Goal: Task Accomplishment & Management: Manage account settings

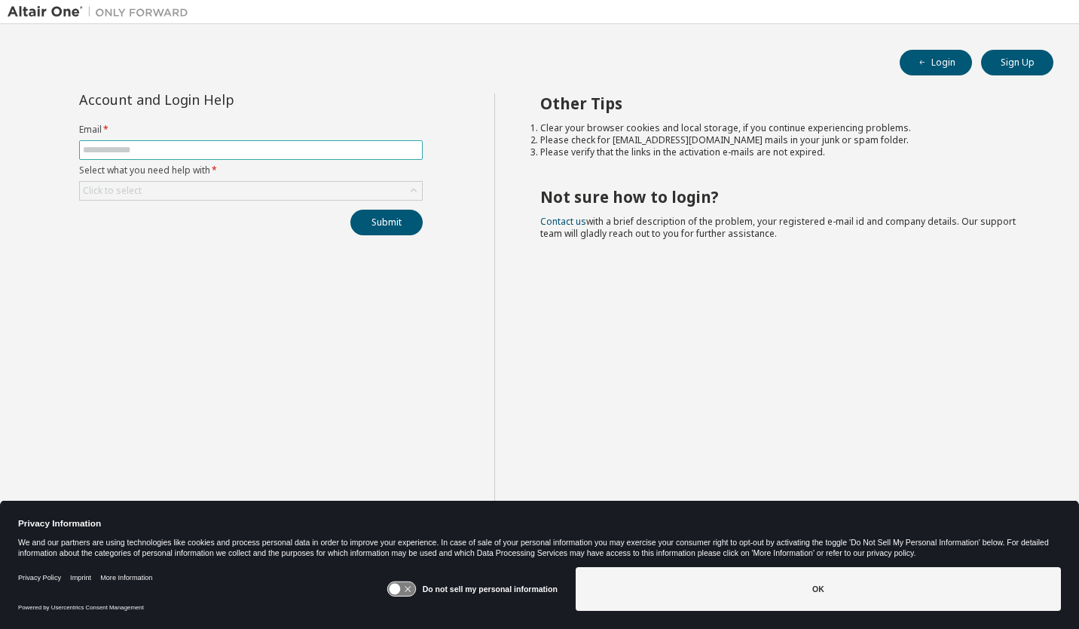
click at [168, 153] on input "text" at bounding box center [251, 150] width 336 height 12
type input "**********"
click at [144, 189] on div "Click to select" at bounding box center [251, 191] width 342 height 18
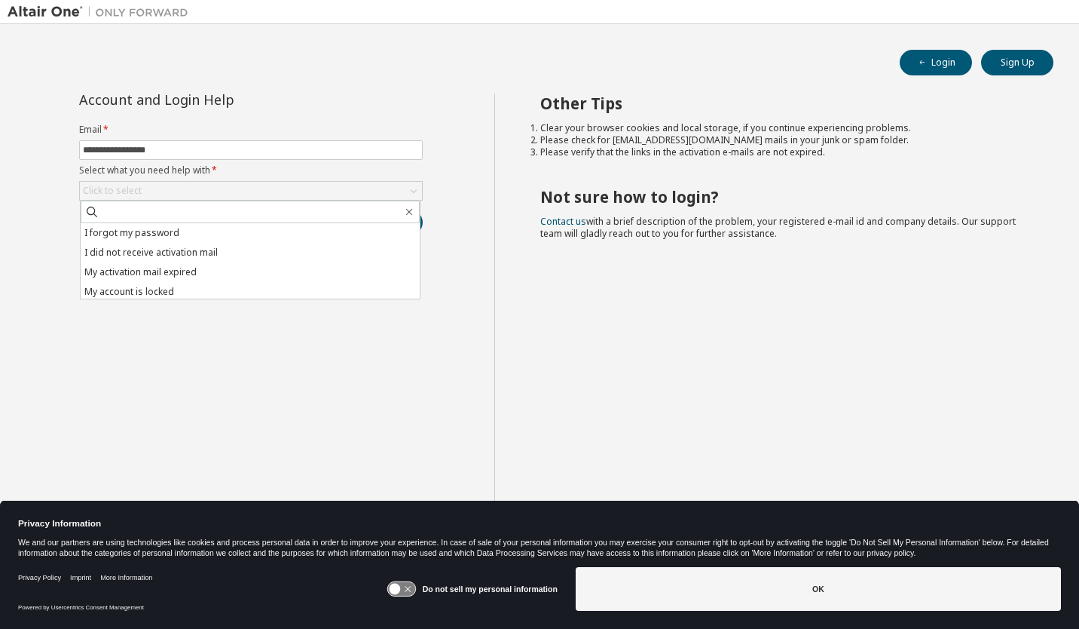
click at [179, 369] on div "**********" at bounding box center [251, 326] width 487 height 466
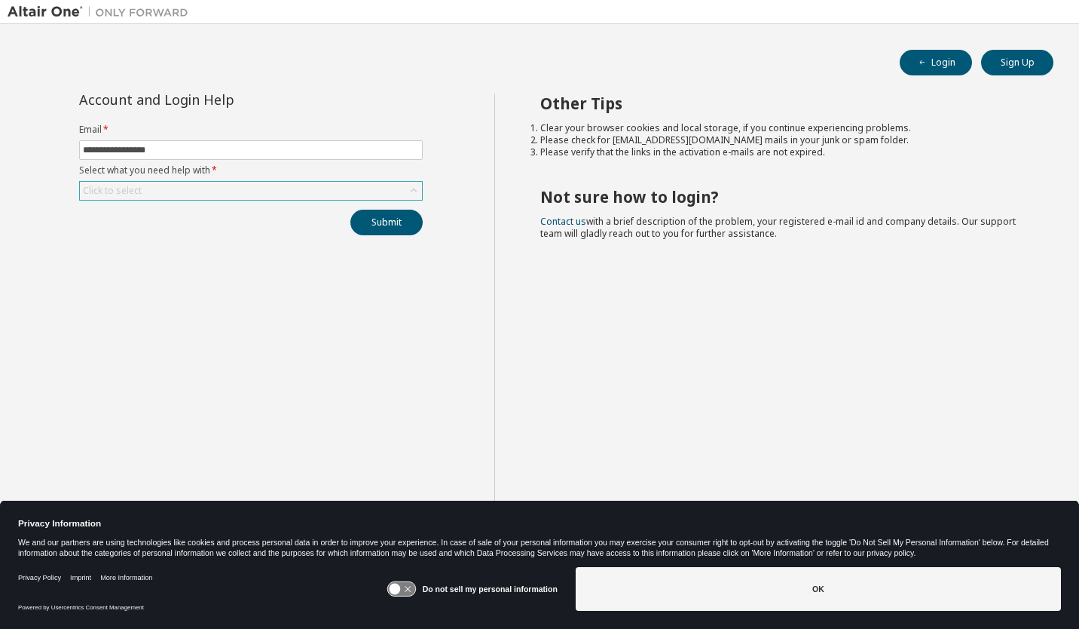
click at [191, 188] on div "Click to select" at bounding box center [251, 191] width 342 height 18
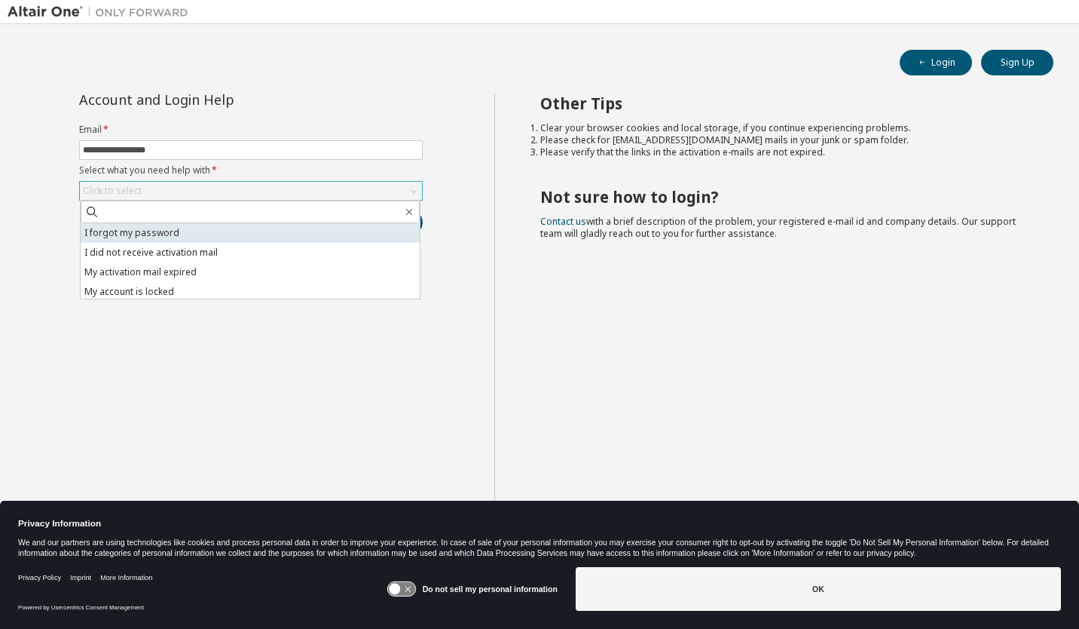
click at [123, 231] on li "I forgot my password" at bounding box center [250, 233] width 339 height 20
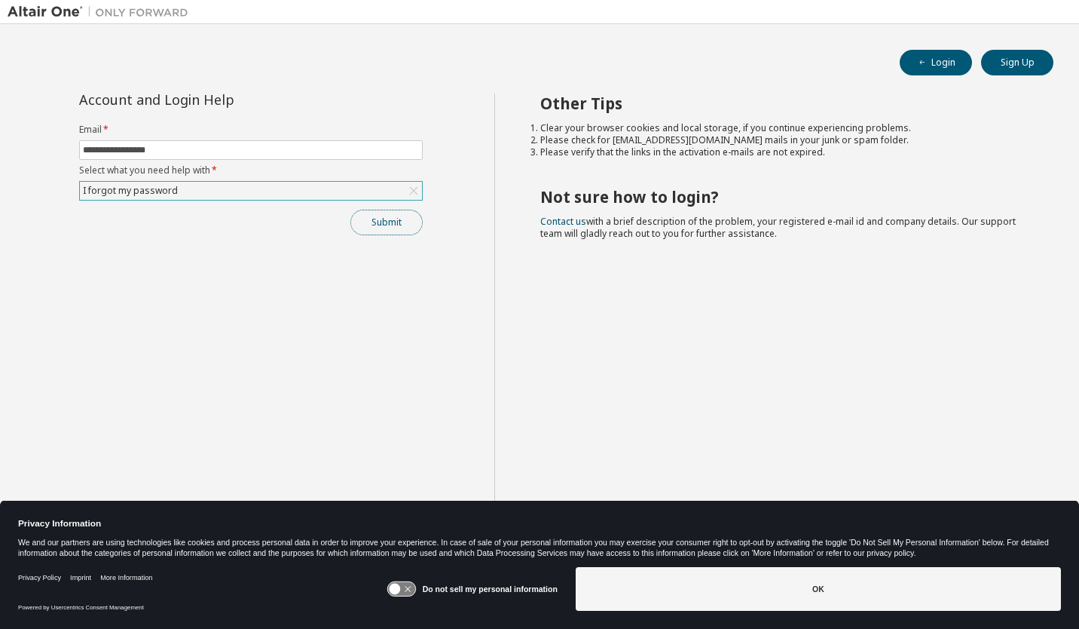
click at [404, 216] on button "Submit" at bounding box center [386, 223] width 72 height 26
click at [385, 228] on button "Submit" at bounding box center [386, 223] width 72 height 26
click at [399, 590] on icon at bounding box center [394, 588] width 11 height 11
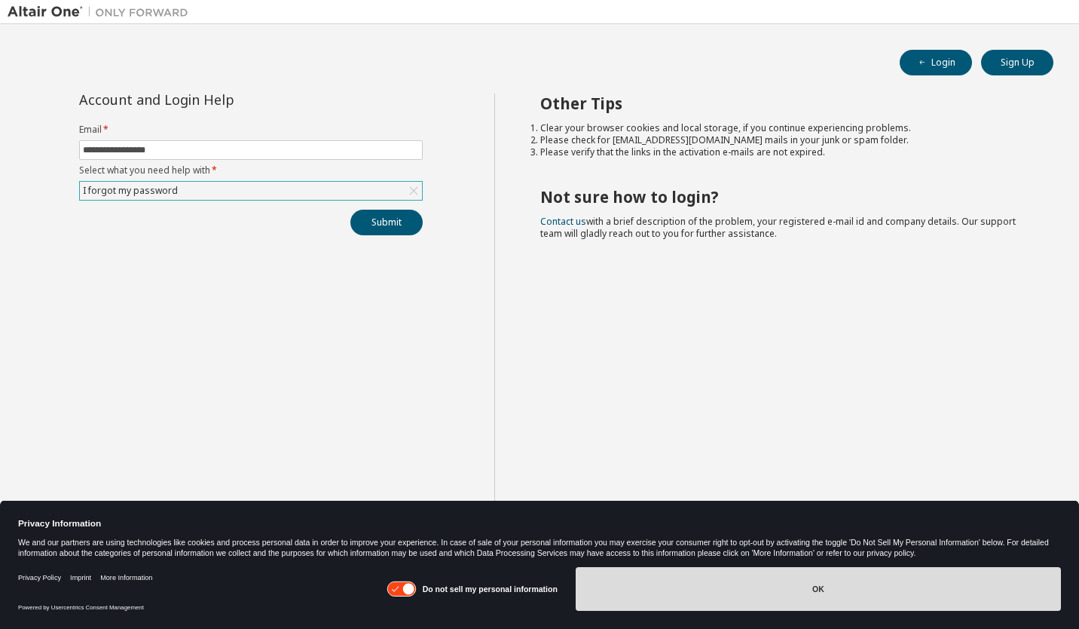
click at [831, 593] on button "OK" at bounding box center [818, 589] width 485 height 44
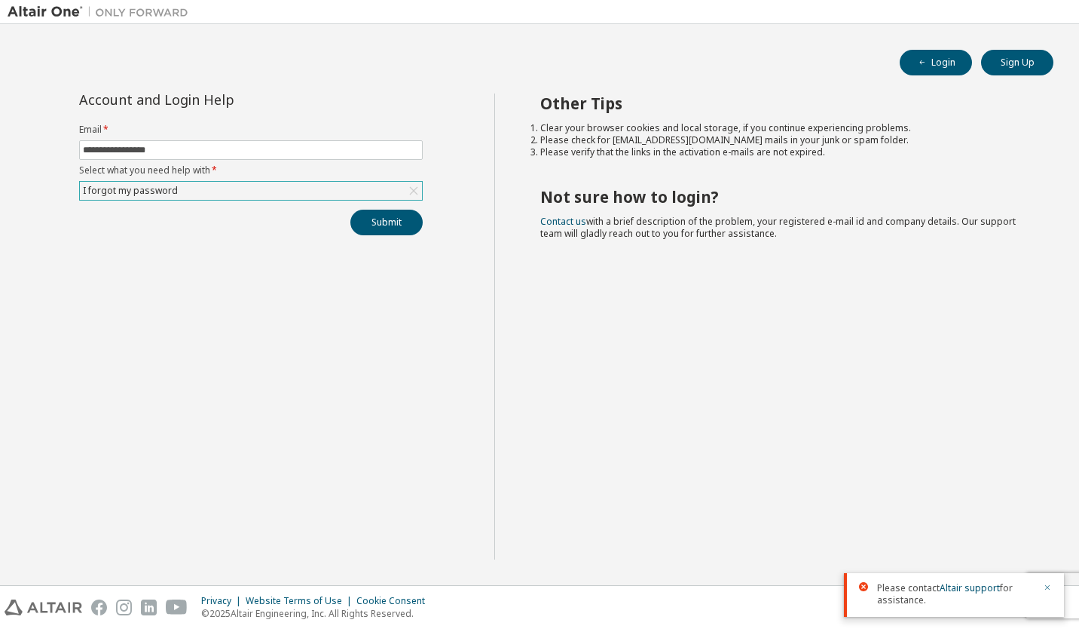
click at [1046, 583] on icon "button" at bounding box center [1047, 587] width 9 height 9
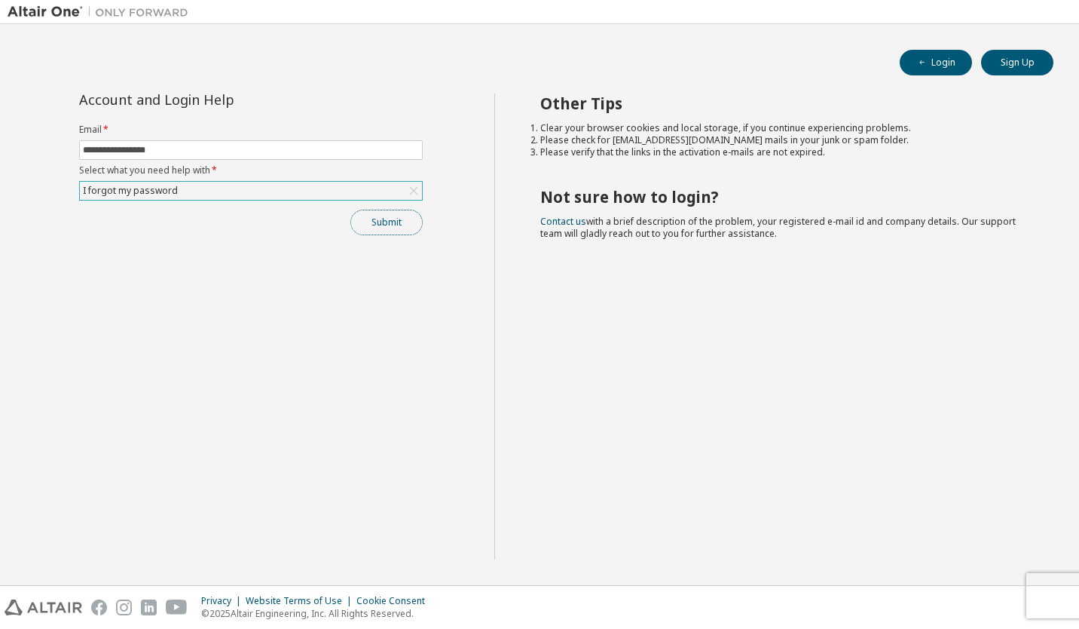
click at [384, 220] on button "Submit" at bounding box center [386, 223] width 72 height 26
